Goal: Use online tool/utility: Utilize a website feature to perform a specific function

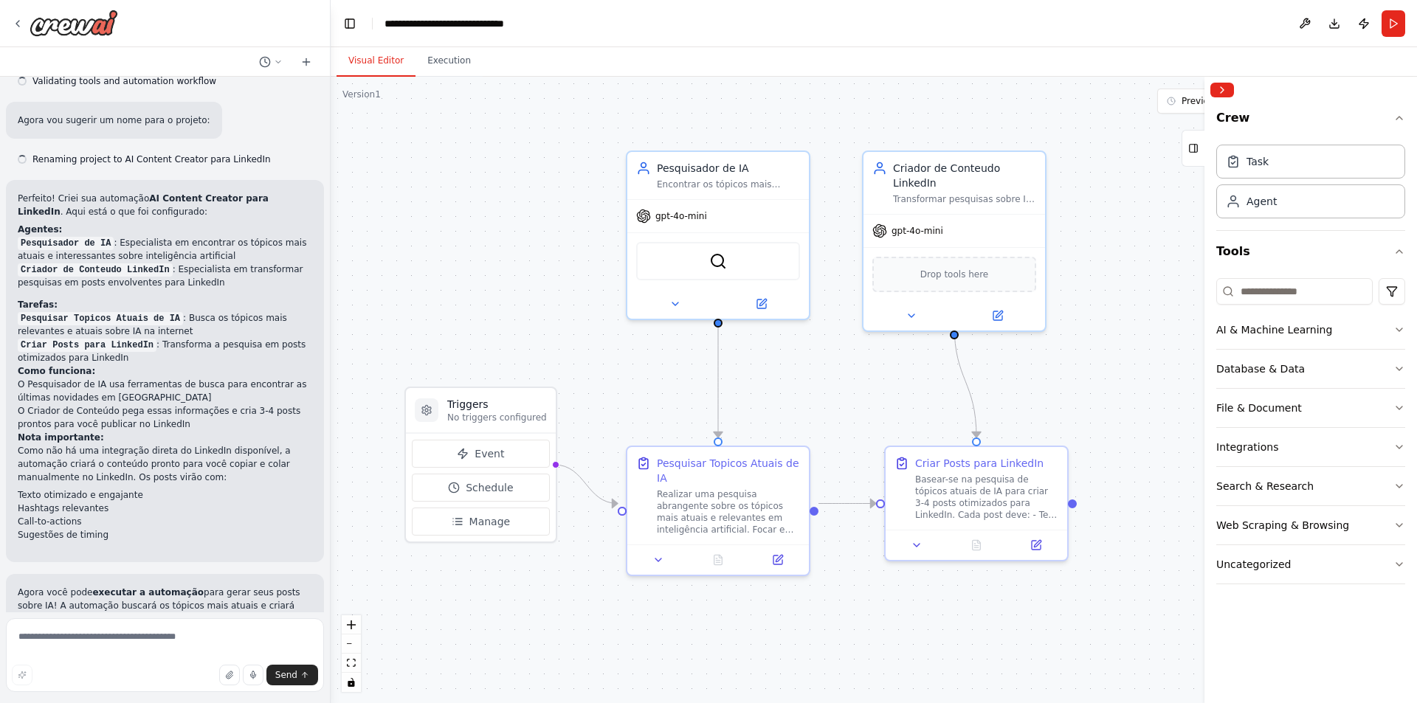
scroll to position [1065, 0]
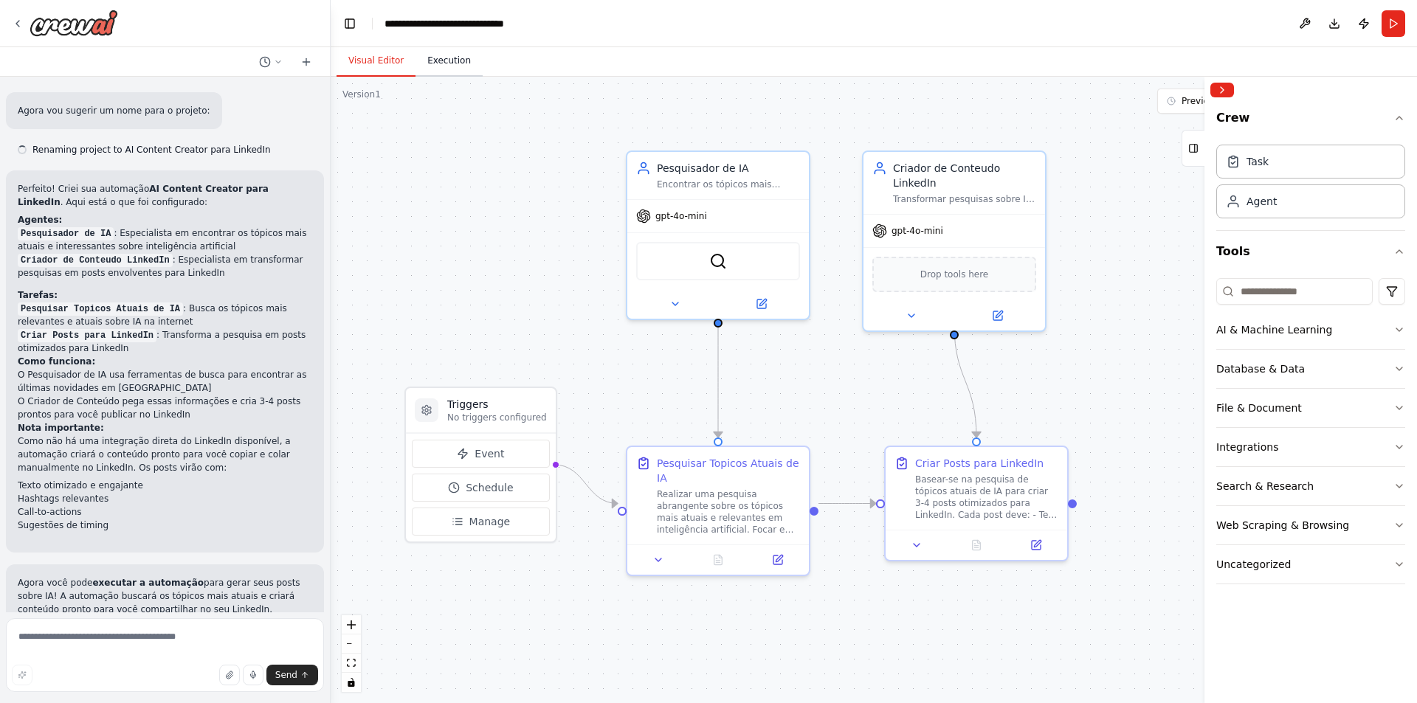
click at [452, 60] on button "Execution" at bounding box center [449, 61] width 67 height 31
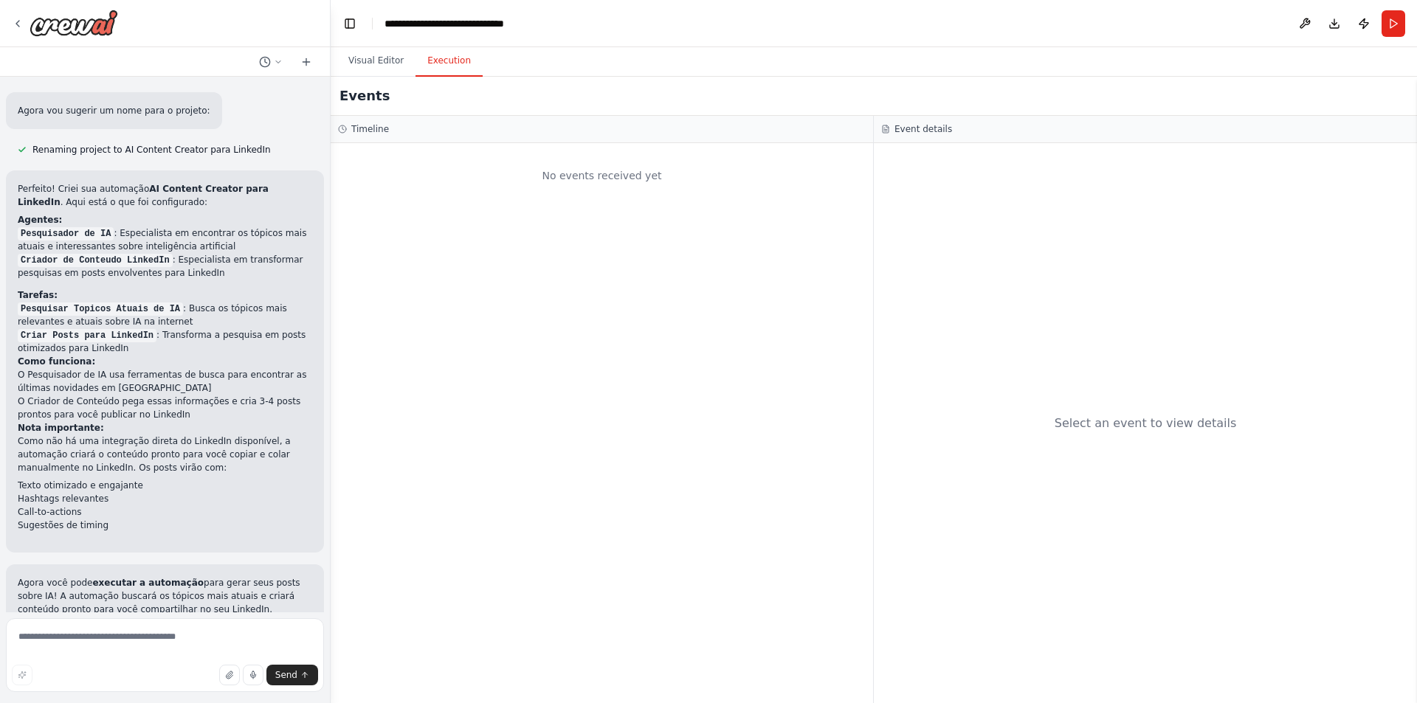
click at [1061, 185] on div "Select an event to view details" at bounding box center [1145, 423] width 543 height 560
click at [543, 148] on div "No events received yet" at bounding box center [602, 423] width 543 height 560
click at [526, 134] on div "Timeline" at bounding box center [602, 129] width 528 height 12
click at [369, 91] on h2 "Events" at bounding box center [365, 96] width 50 height 21
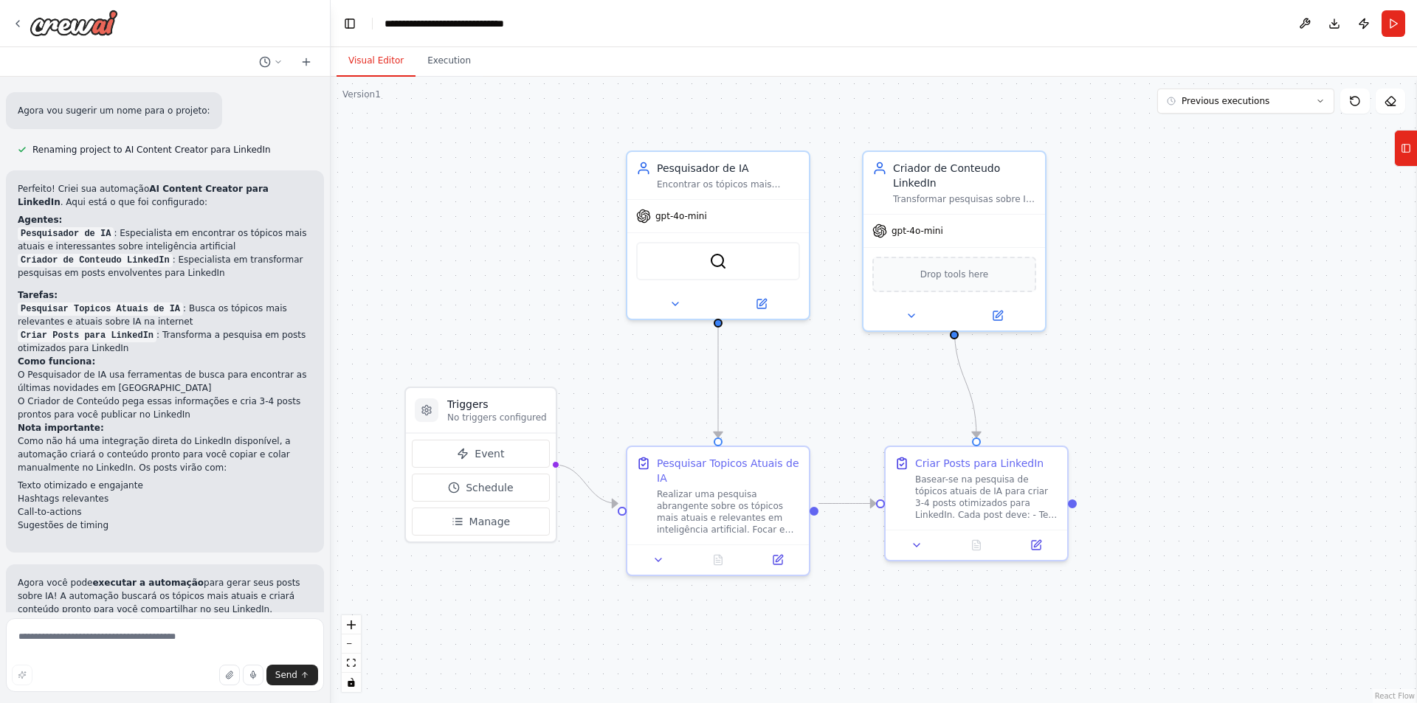
click at [365, 67] on button "Visual Editor" at bounding box center [376, 61] width 79 height 31
click at [436, 58] on button "Execution" at bounding box center [449, 61] width 67 height 31
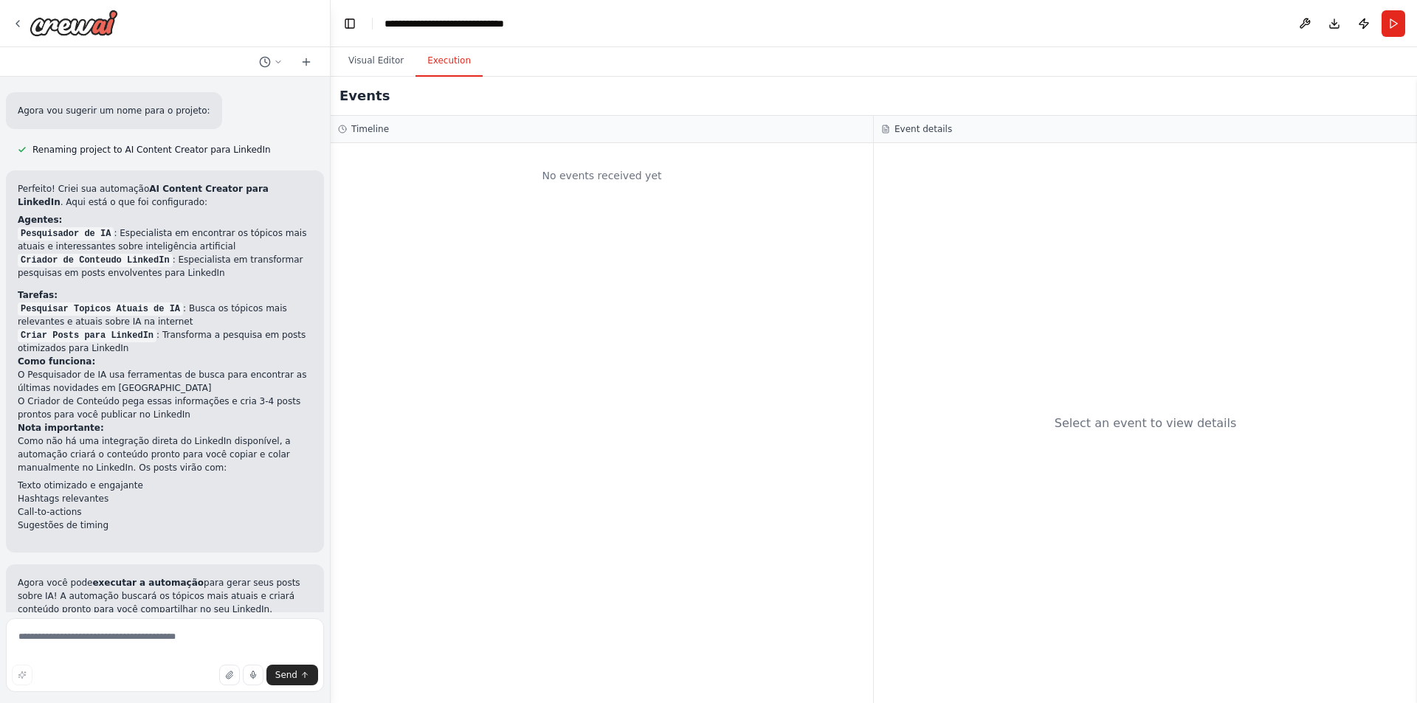
click at [703, 142] on div "Timeline" at bounding box center [602, 129] width 543 height 27
click at [934, 126] on h3 "Event details" at bounding box center [924, 129] width 58 height 12
click at [379, 58] on button "Visual Editor" at bounding box center [376, 61] width 79 height 31
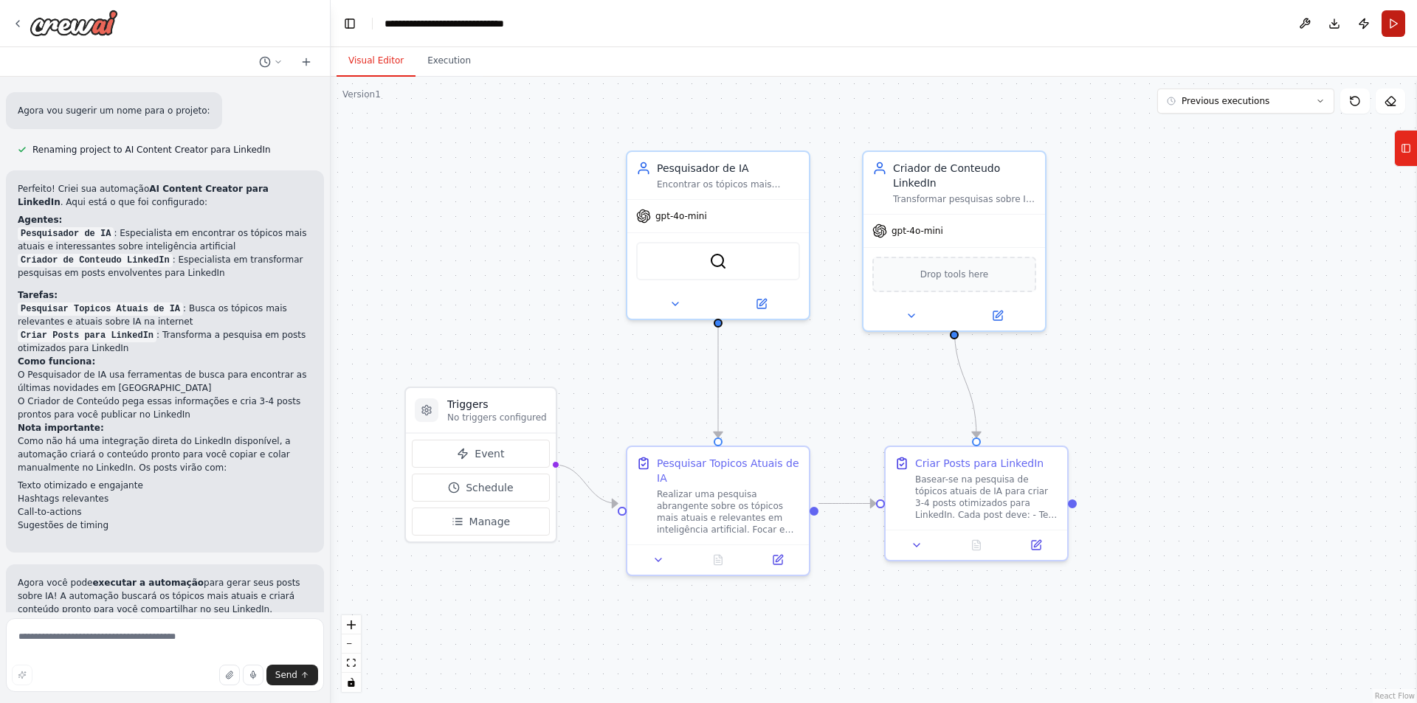
drag, startPoint x: 1401, startPoint y: 22, endPoint x: 1397, endPoint y: 29, distance: 8.0
click at [1401, 23] on button "Run" at bounding box center [1394, 23] width 24 height 27
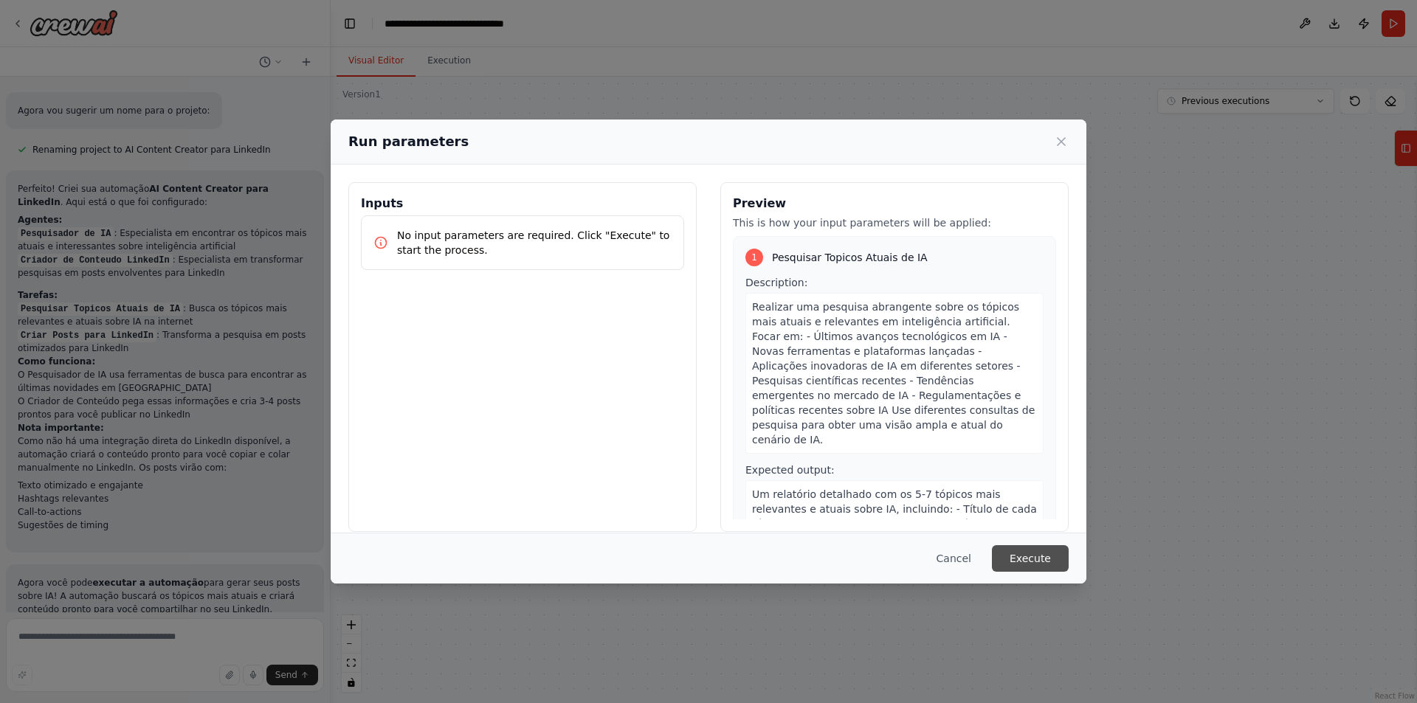
click at [1046, 558] on button "Execute" at bounding box center [1030, 559] width 77 height 27
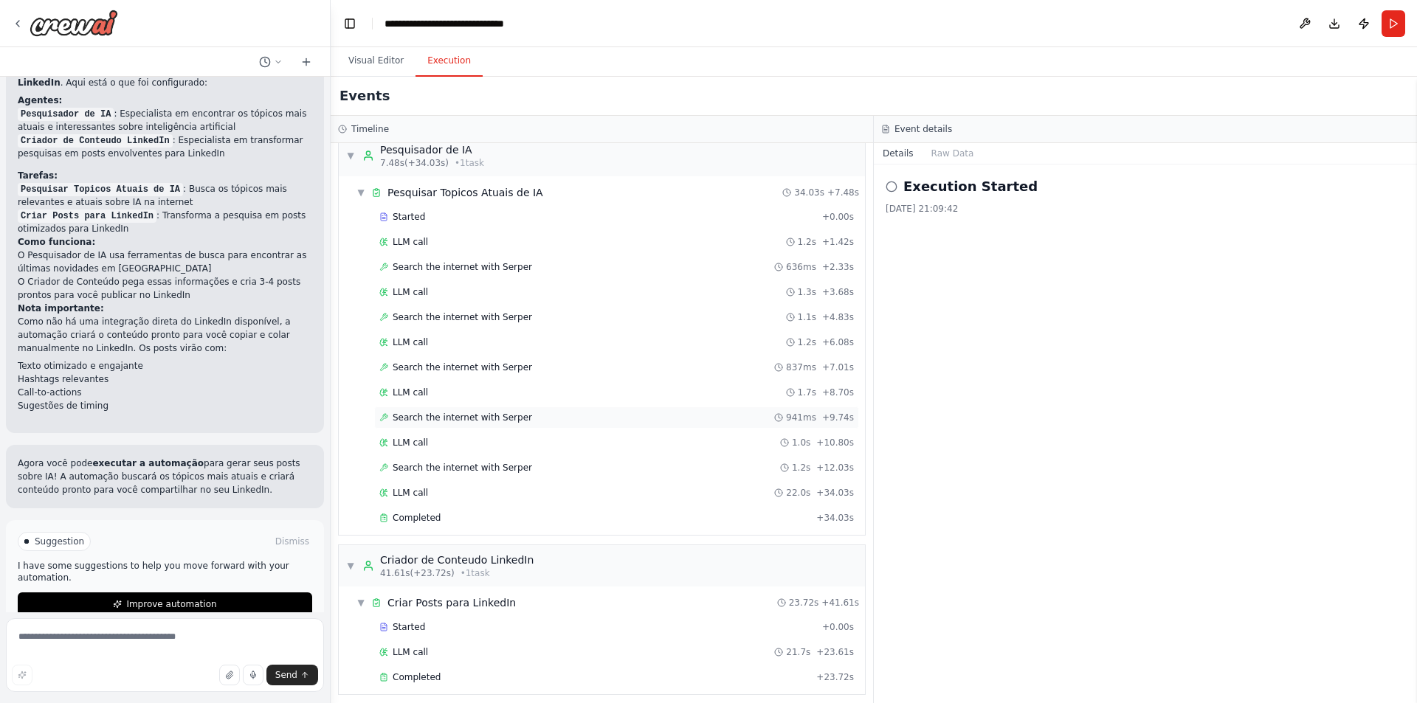
scroll to position [24, 0]
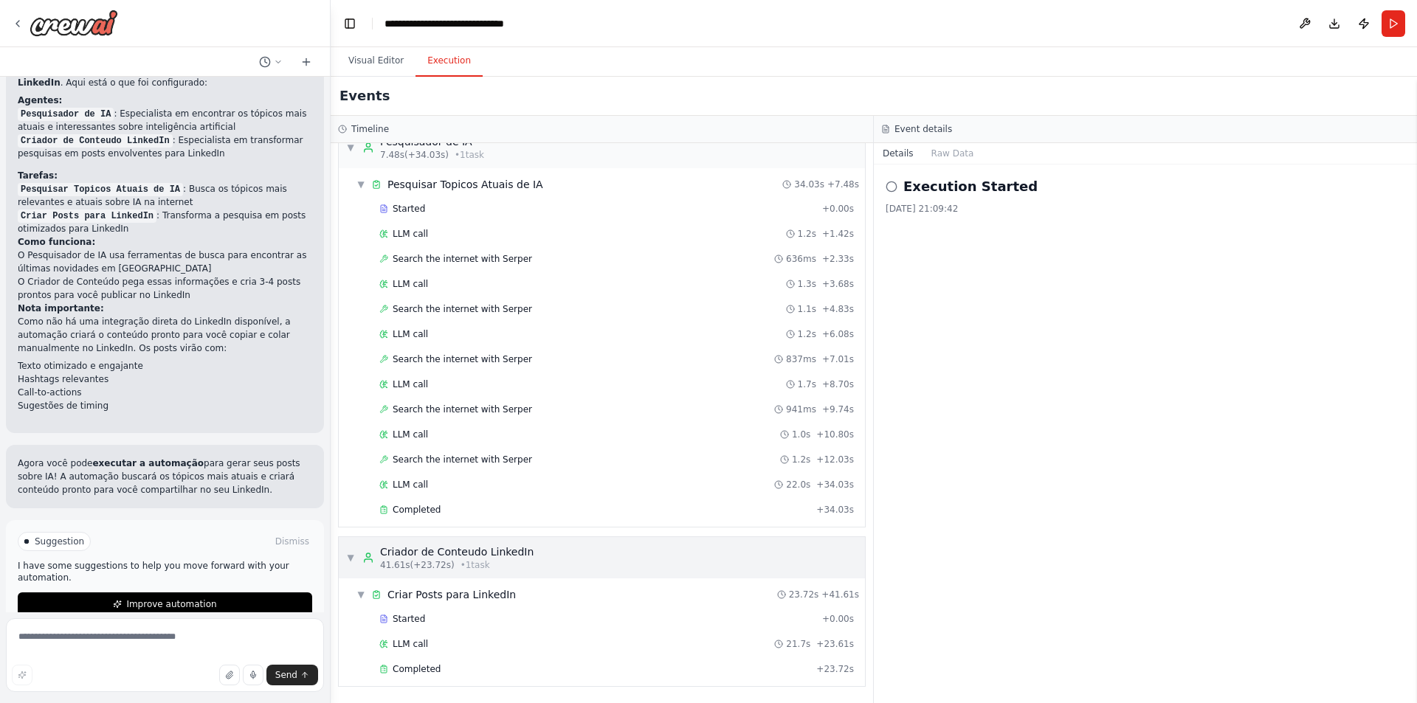
click at [343, 554] on div "▼ Criador de Conteudo LinkedIn 41.61s (+23.72s) • 1 task" at bounding box center [602, 557] width 526 height 41
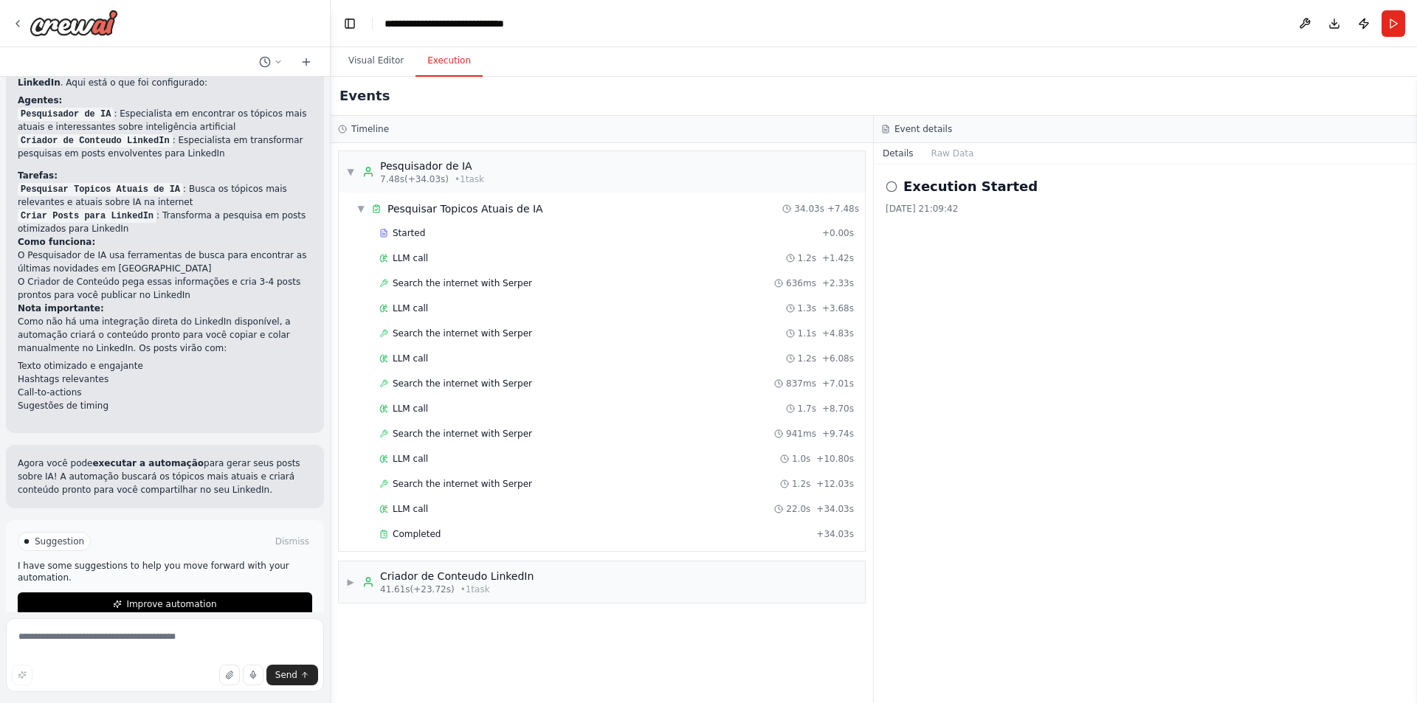
scroll to position [0, 0]
click at [351, 579] on span "▶" at bounding box center [350, 583] width 9 height 12
click at [428, 639] on div "Started" at bounding box center [597, 644] width 437 height 12
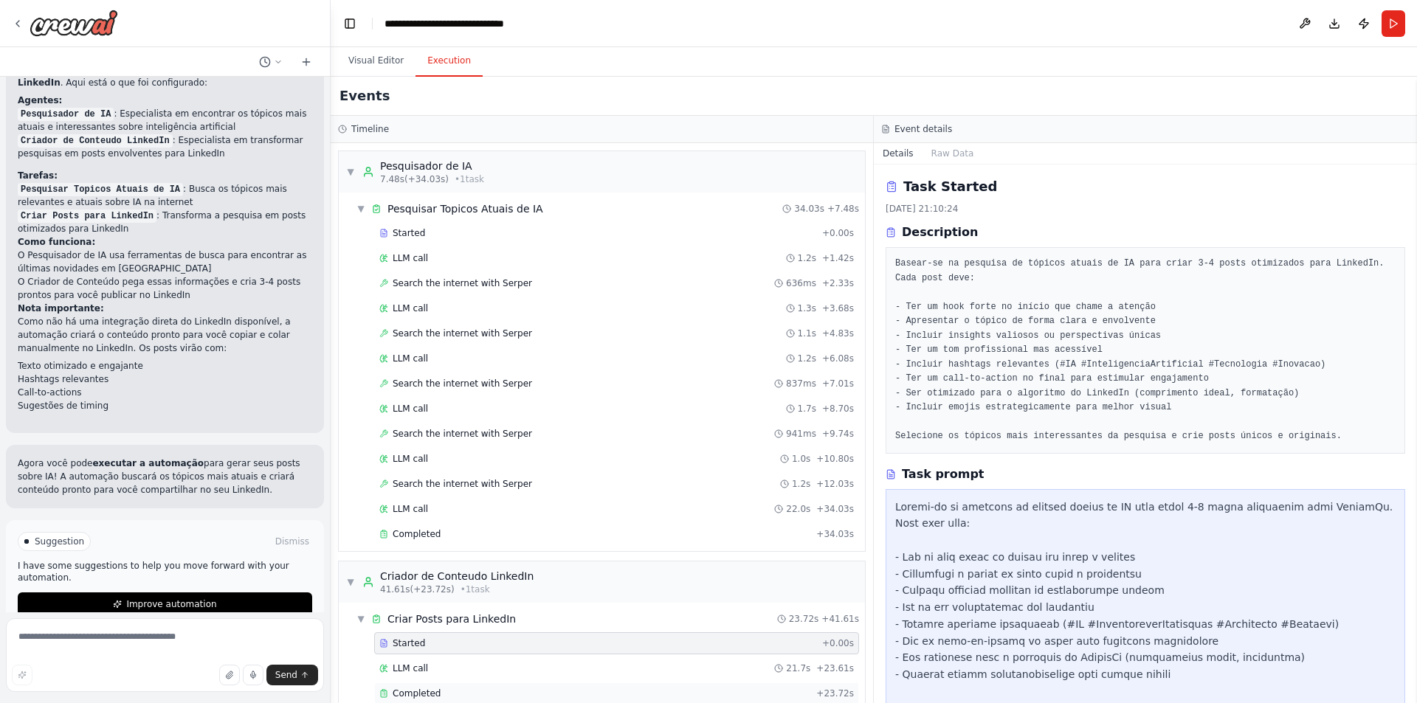
click at [479, 686] on div "Completed + 23.72s" at bounding box center [616, 694] width 485 height 22
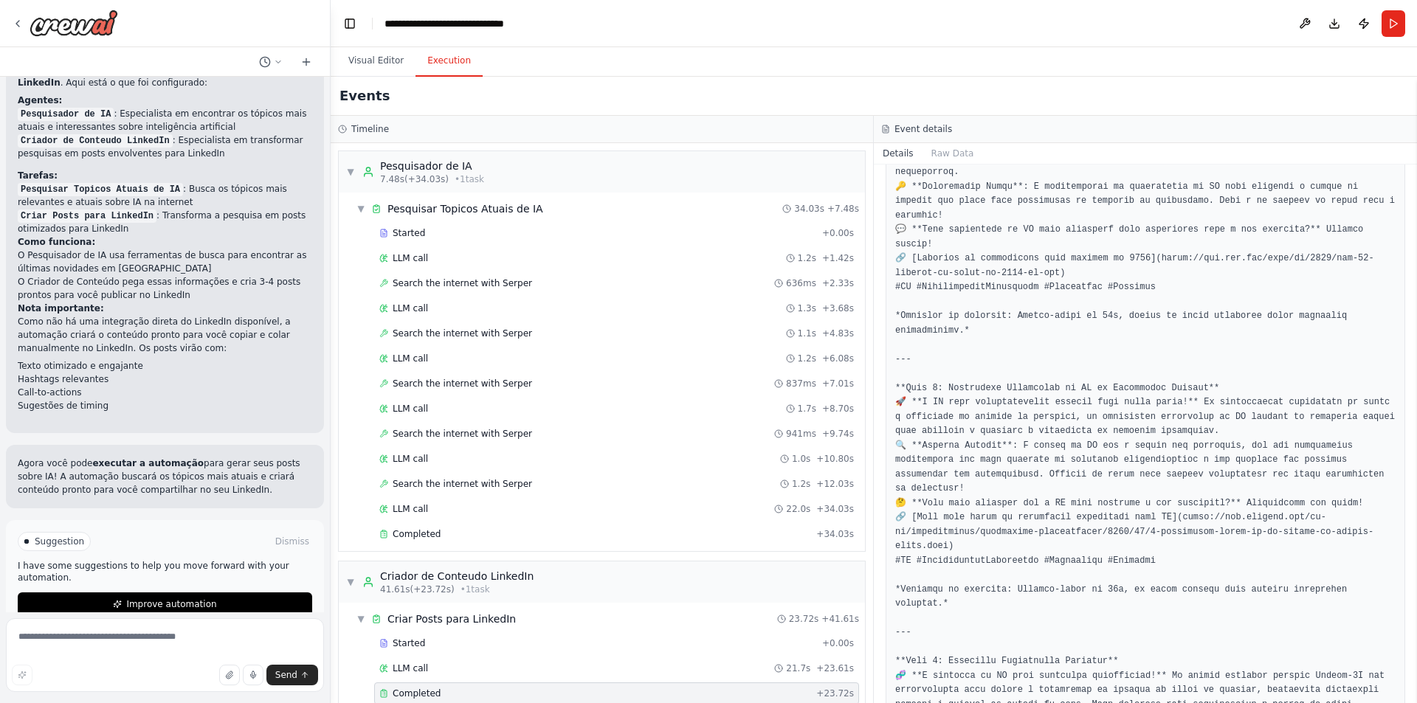
scroll to position [808, 0]
